Goal: Communication & Community: Answer question/provide support

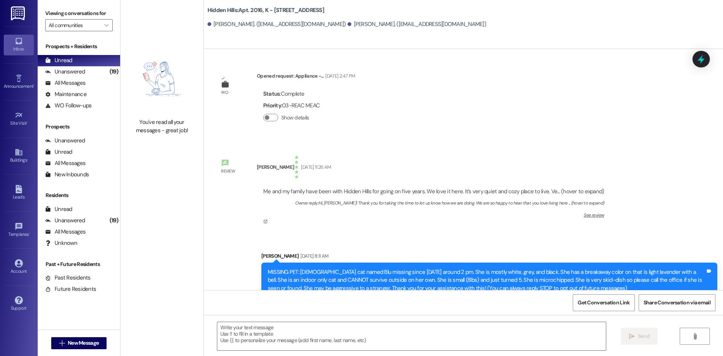
scroll to position [2104, 0]
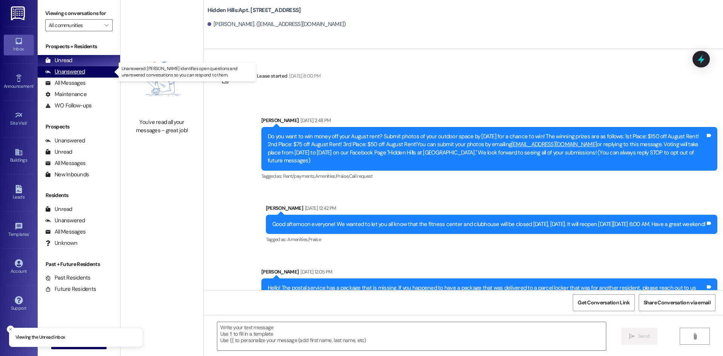
type textarea "Fetching suggested responses. Please feel free to read through the conversation…"
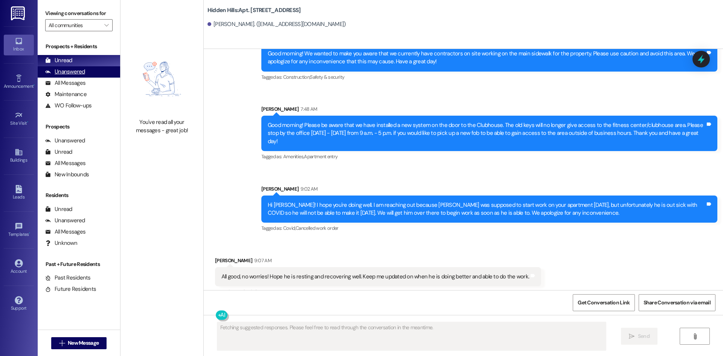
scroll to position [9097, 0]
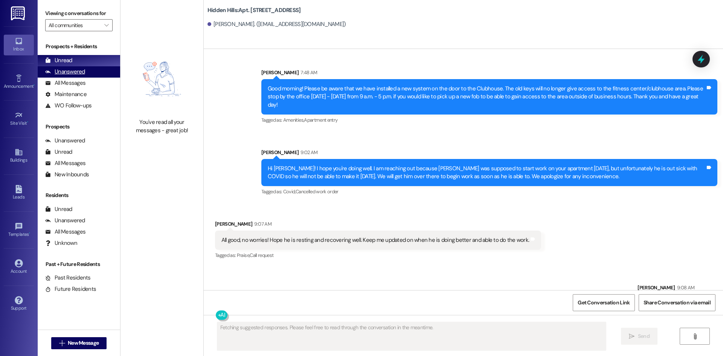
click at [82, 72] on div "Unanswered" at bounding box center [65, 72] width 40 height 8
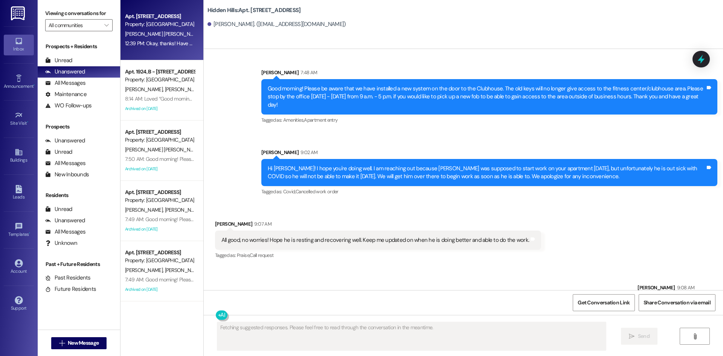
click at [167, 36] on div "[PERSON_NAME] [PERSON_NAME]" at bounding box center [159, 33] width 71 height 9
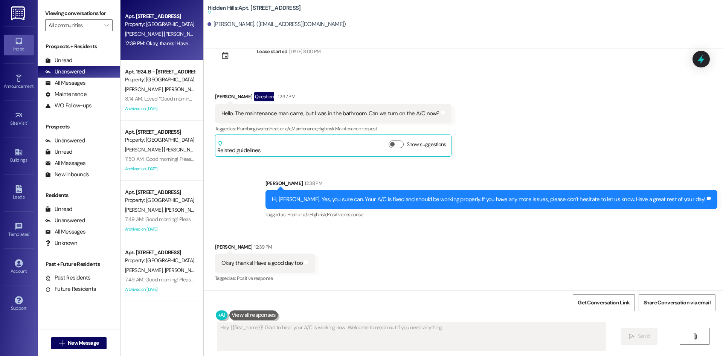
type textarea "Hey {{first_name}}! Glad to hear your A/C is working now. Welcome to reach out …"
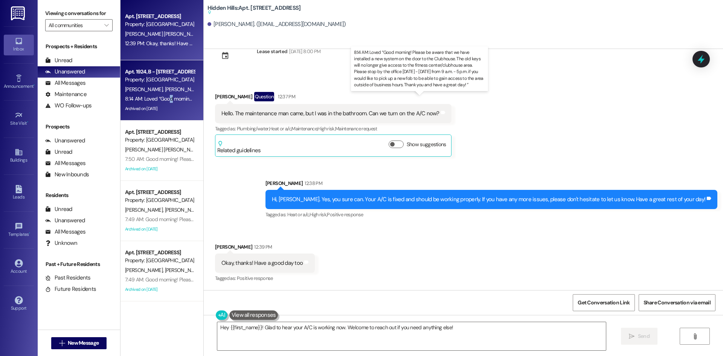
click at [165, 100] on div "8:14 AM: Loved “Good morning! Please be aware that we have installed a new syst…" at bounding box center [550, 98] width 850 height 7
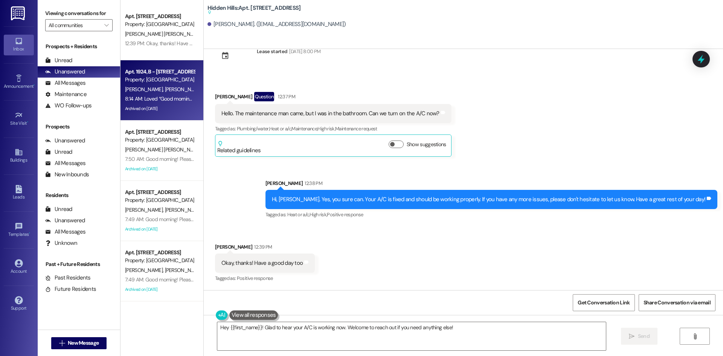
type textarea "Fetching suggested responses. Please feel free to read through the conversation…"
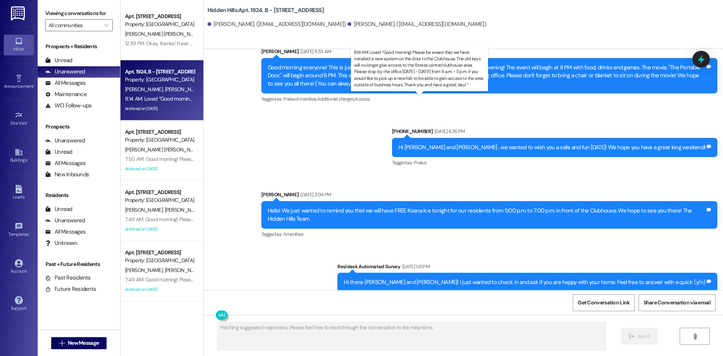
scroll to position [11348, 0]
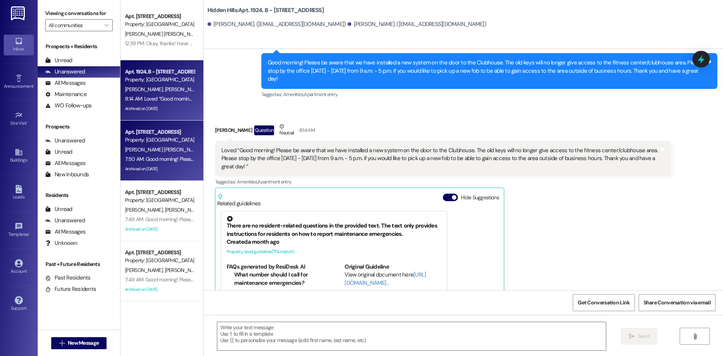
click at [165, 137] on div "Property: [GEOGRAPHIC_DATA]" at bounding box center [160, 140] width 70 height 8
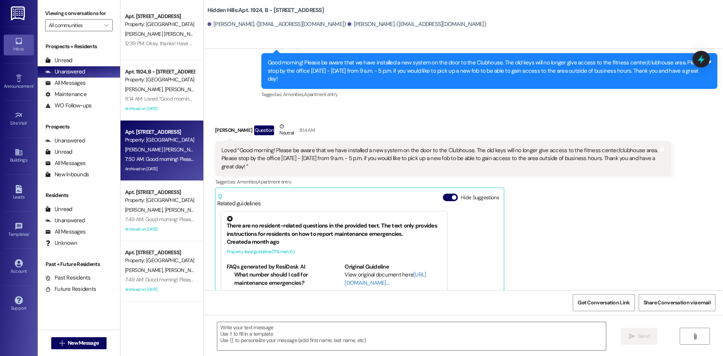
type textarea "Fetching suggested responses. Please feel free to read through the conversation…"
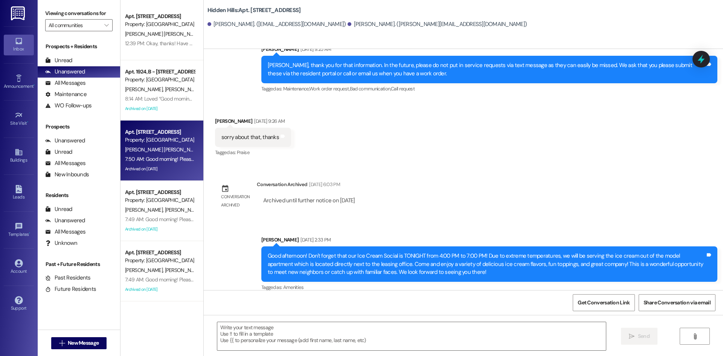
scroll to position [4325, 0]
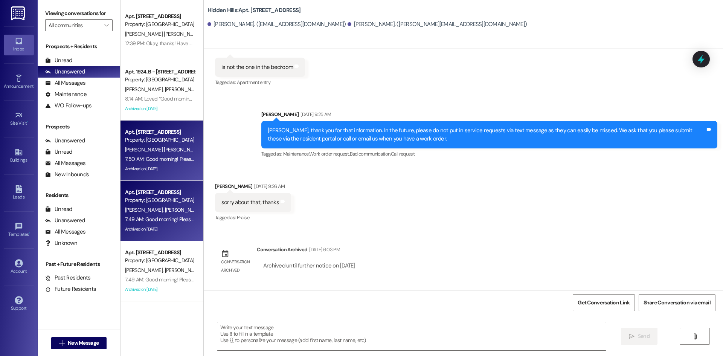
click at [159, 193] on div "Apt. [STREET_ADDRESS]" at bounding box center [160, 192] width 70 height 8
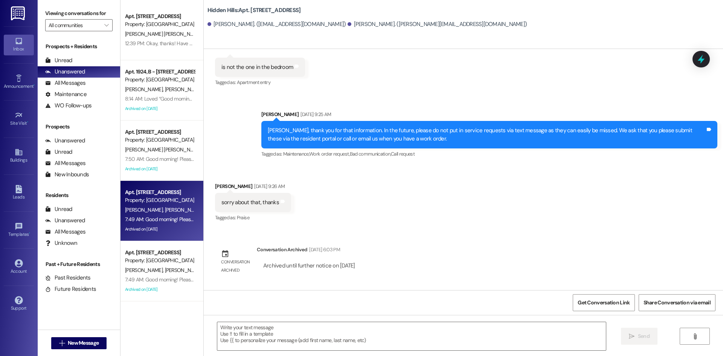
type textarea "Fetching suggested responses. Please feel free to read through the conversation…"
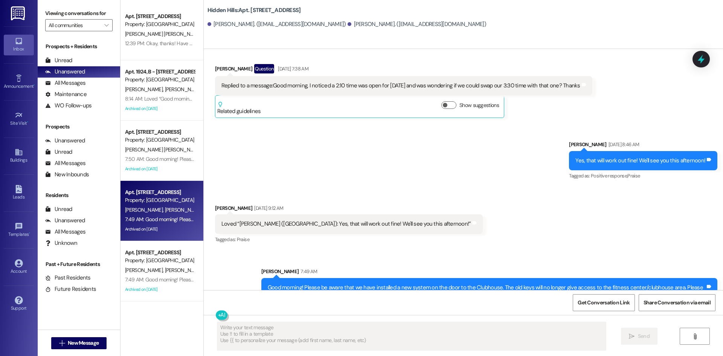
scroll to position [2299, 0]
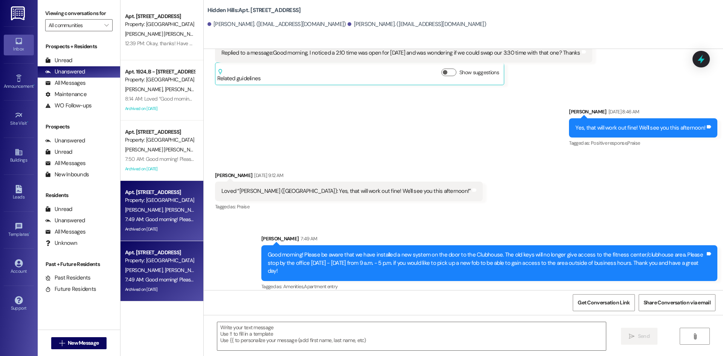
click at [150, 257] on div "Property: [GEOGRAPHIC_DATA]" at bounding box center [160, 260] width 70 height 8
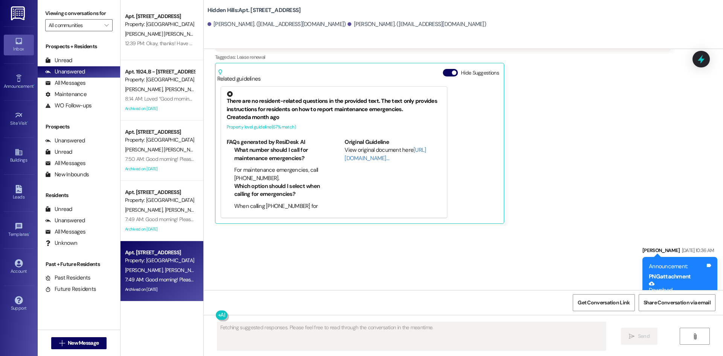
scroll to position [11091, 0]
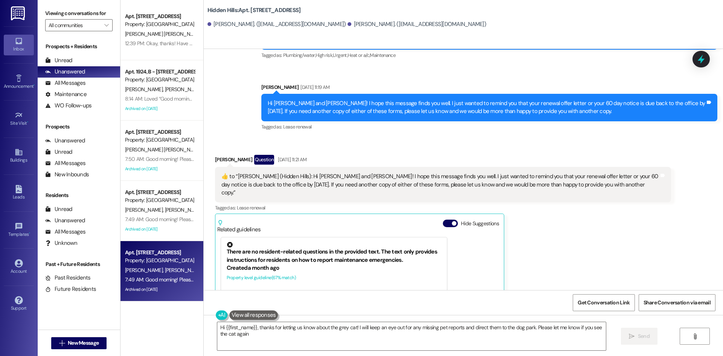
type textarea "Hi {{first_name}}, thanks for letting us know about the grey cat! I will keep a…"
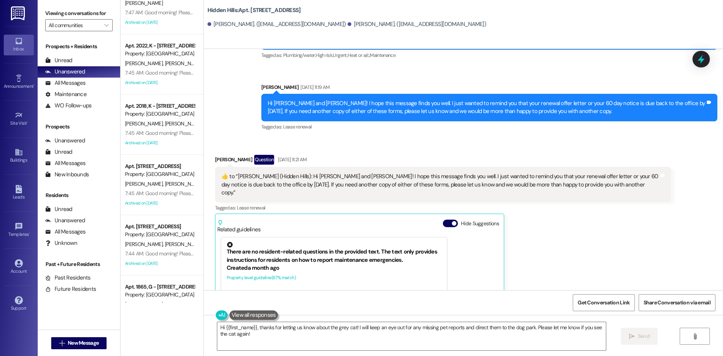
scroll to position [383, 0]
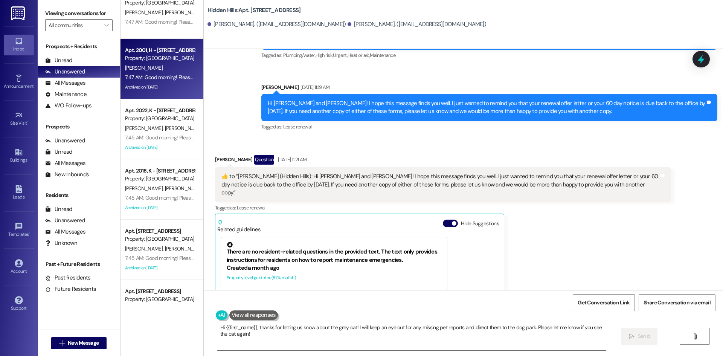
click at [145, 72] on div "[PERSON_NAME]" at bounding box center [159, 67] width 71 height 9
type textarea "Fetching suggested responses. Please feel free to read through the conversation…"
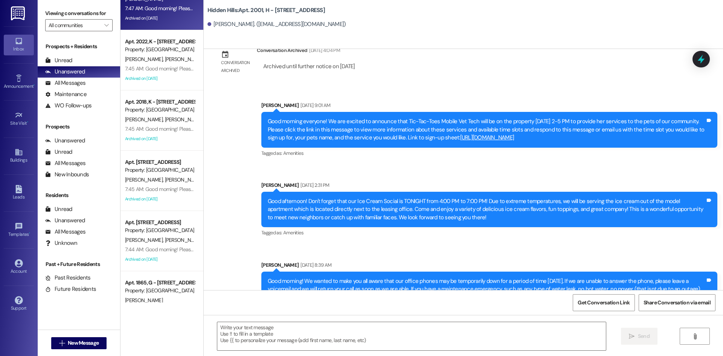
scroll to position [458, 0]
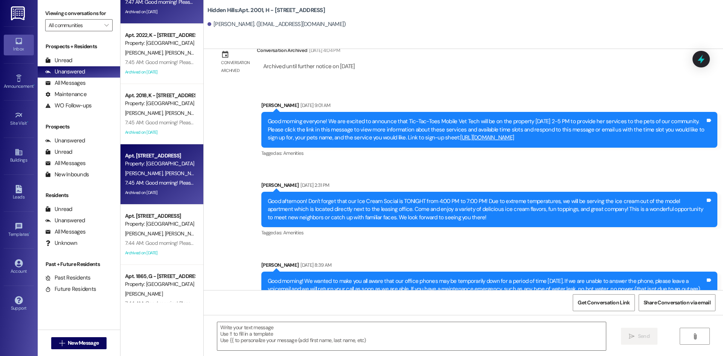
click at [173, 183] on div "7:45 AM: Good morning! Please be aware that we have installed a new system on t…" at bounding box center [541, 182] width 832 height 7
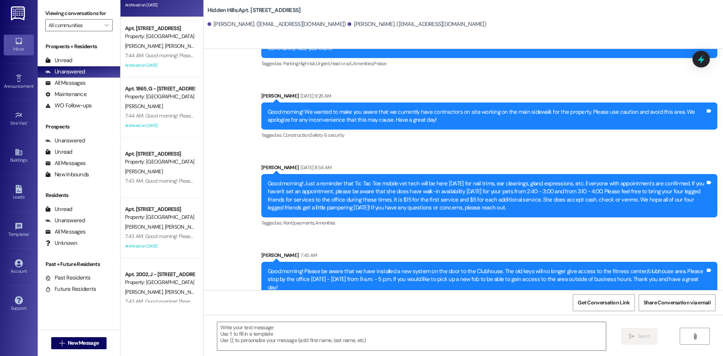
scroll to position [722, 0]
